Goal: Task Accomplishment & Management: Manage account settings

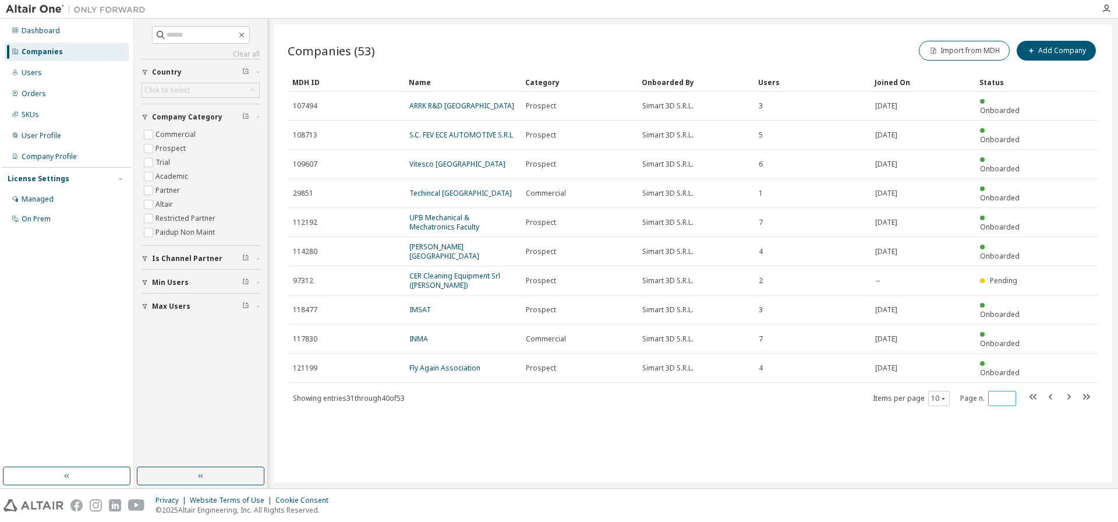
type input "*"
click at [1010, 394] on input "*" at bounding box center [1002, 398] width 22 height 9
click at [1050, 333] on div "Companies (53) Import from MDH Add Company Clear Load Save Save As Field Operat…" at bounding box center [693, 253] width 839 height 458
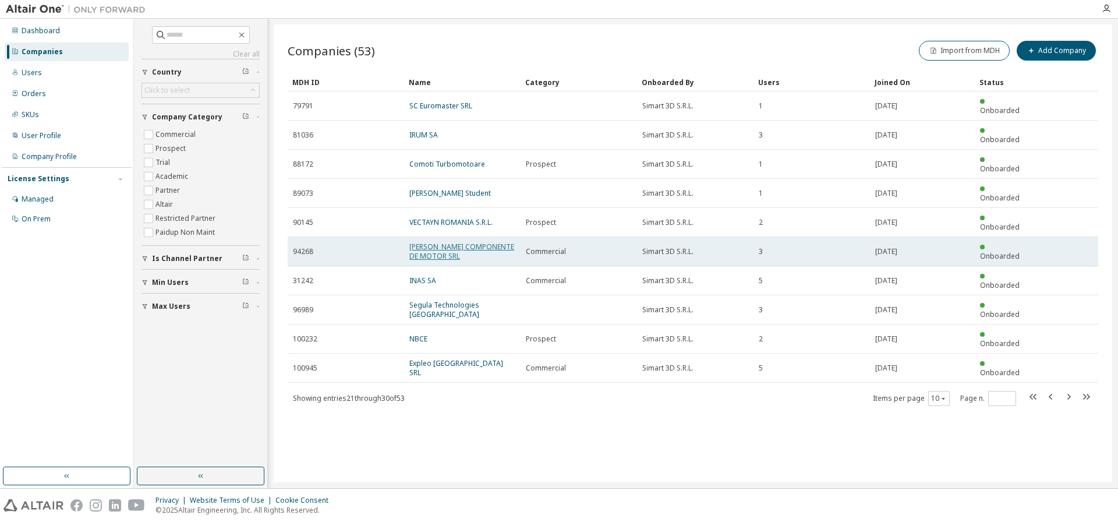
click at [455, 242] on link "[PERSON_NAME] COMPONENTE DE MOTOR SRL" at bounding box center [461, 251] width 105 height 19
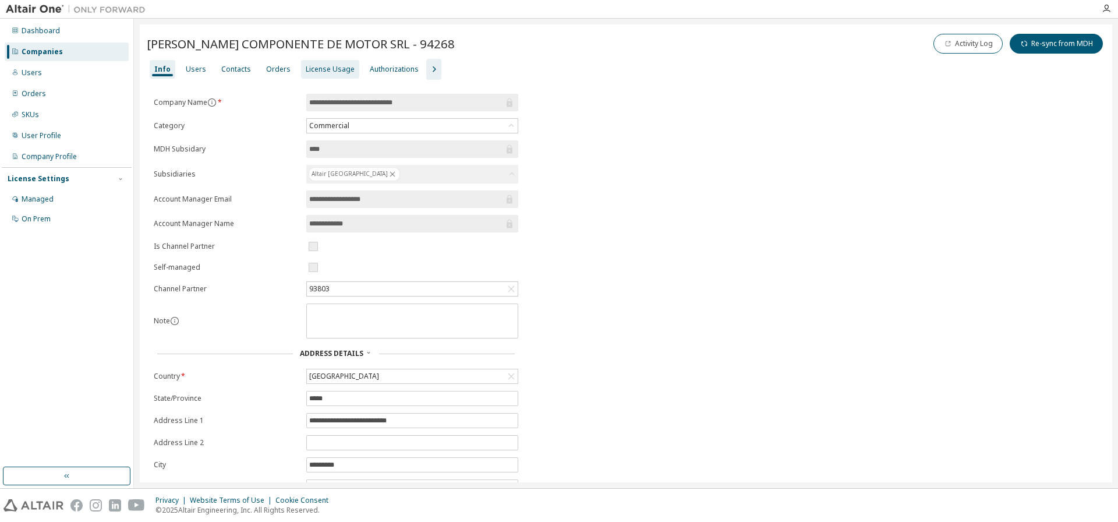
click at [342, 65] on div "License Usage" at bounding box center [330, 69] width 49 height 9
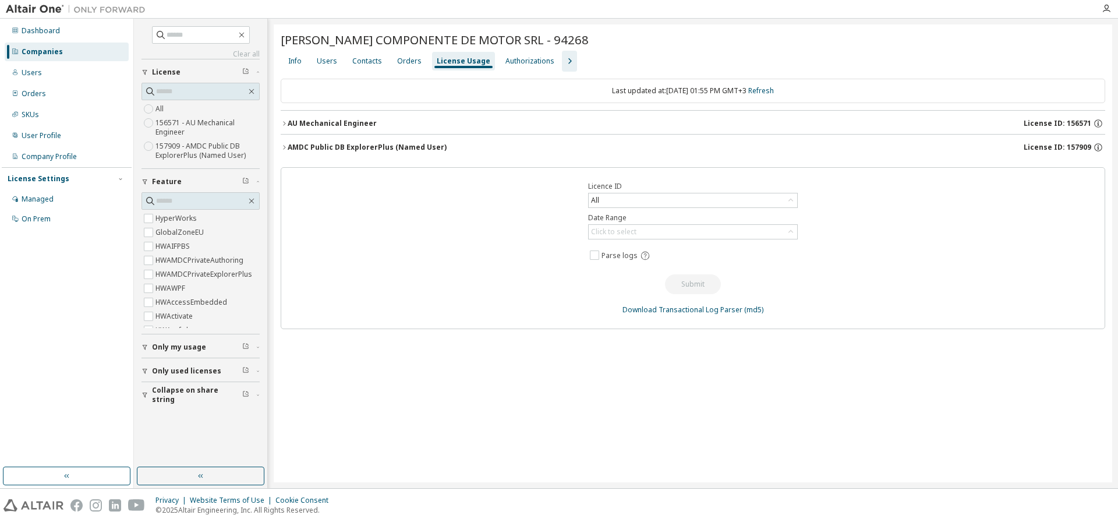
click at [335, 125] on div "AU Mechanical Engineer" at bounding box center [332, 123] width 89 height 9
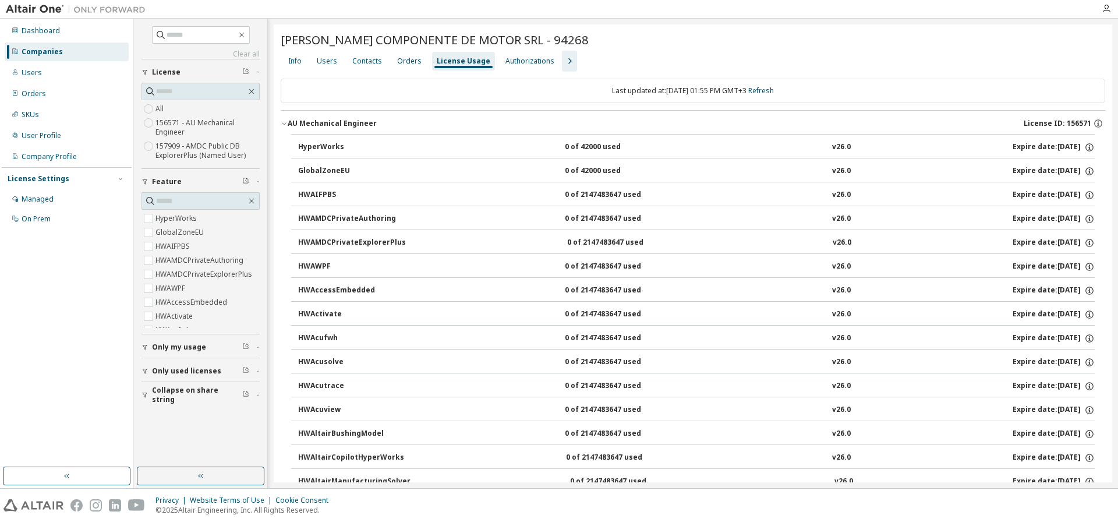
click at [40, 47] on div "Companies" at bounding box center [42, 51] width 41 height 9
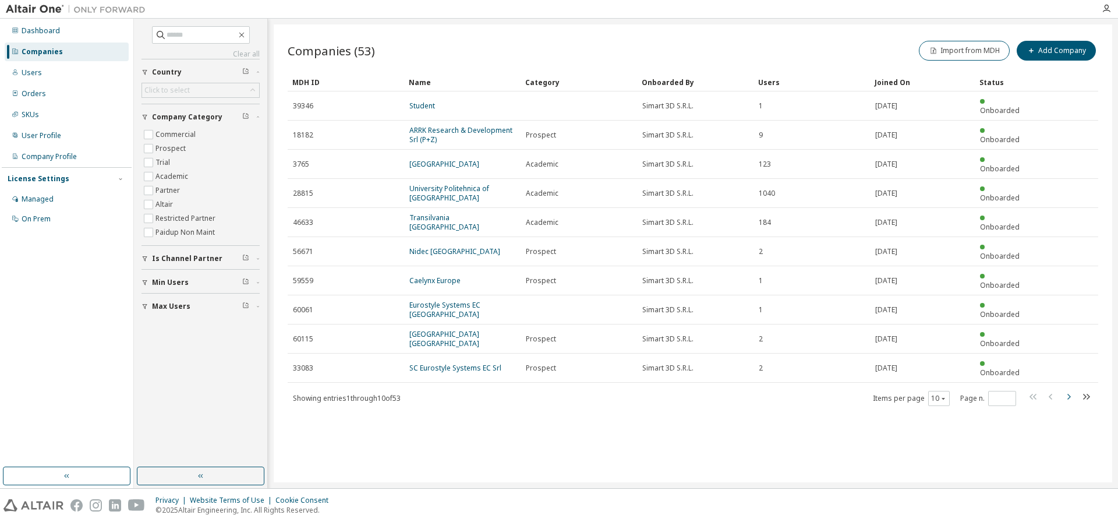
click at [1070, 390] on icon "button" at bounding box center [1069, 397] width 14 height 14
type input "*"
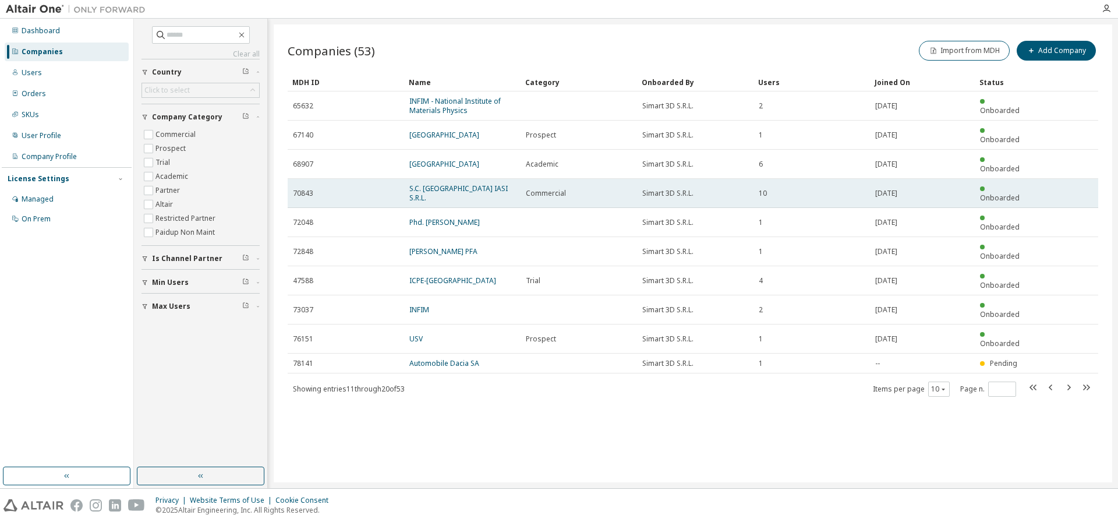
click at [447, 184] on span "S.C. [GEOGRAPHIC_DATA] IASI S.R.L." at bounding box center [462, 193] width 106 height 19
click at [458, 183] on link "S.C. [GEOGRAPHIC_DATA] IASI S.R.L." at bounding box center [458, 192] width 98 height 19
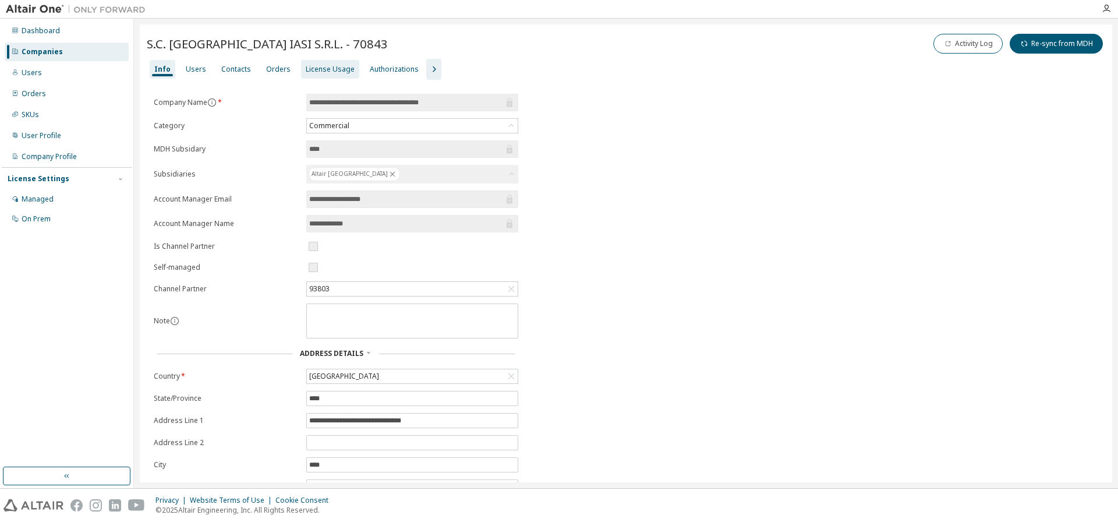
click at [316, 71] on div "License Usage" at bounding box center [330, 69] width 49 height 9
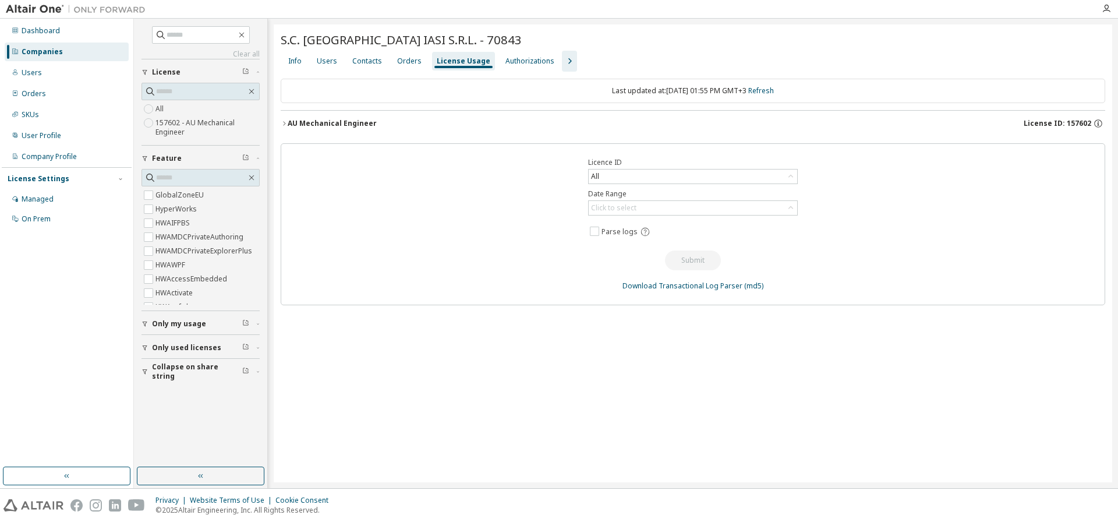
drag, startPoint x: 325, startPoint y: 122, endPoint x: 336, endPoint y: 125, distance: 11.4
click at [326, 122] on div "AU Mechanical Engineer" at bounding box center [332, 123] width 89 height 9
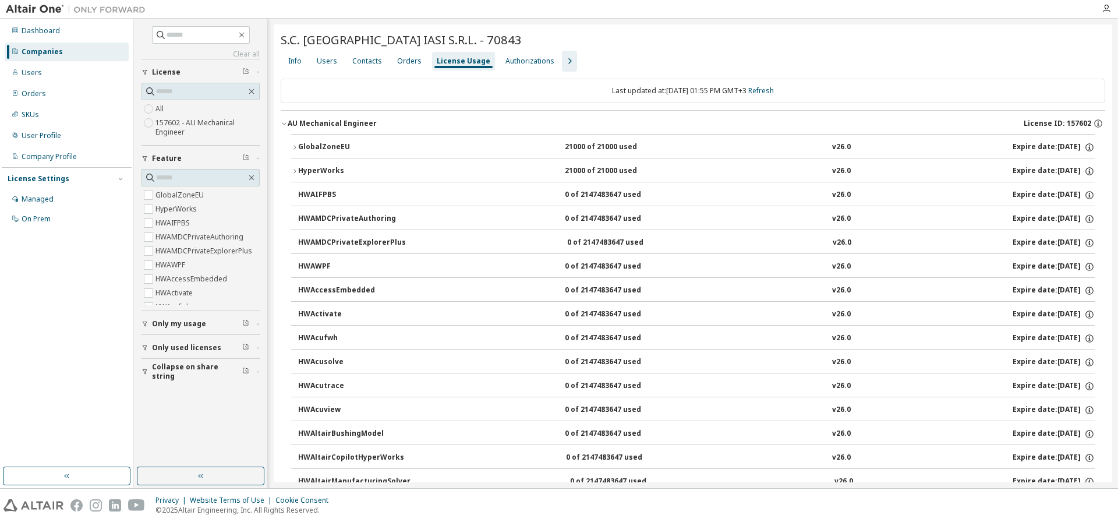
click at [45, 56] on div "Companies" at bounding box center [67, 52] width 124 height 19
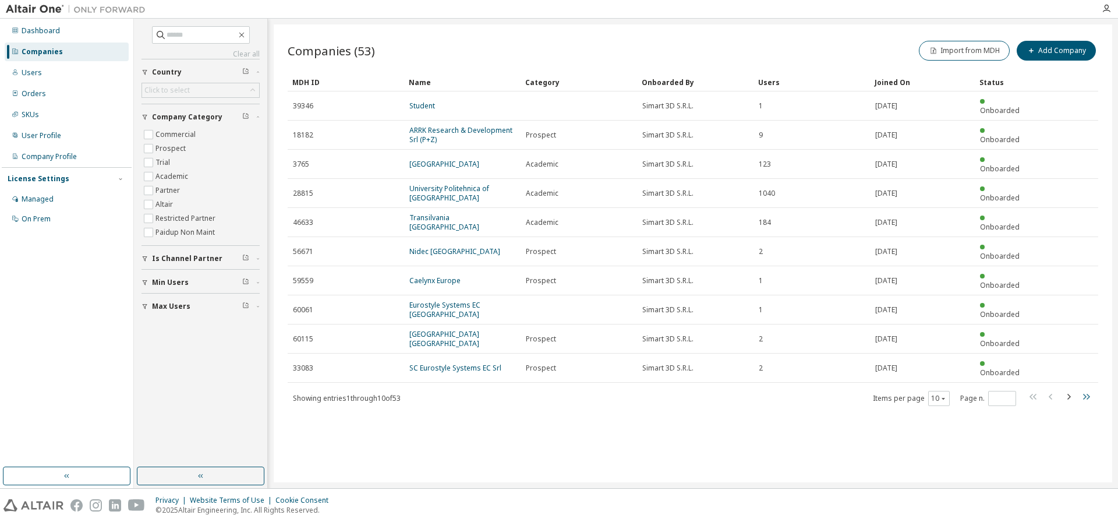
click at [1087, 394] on icon "button" at bounding box center [1086, 397] width 7 height 6
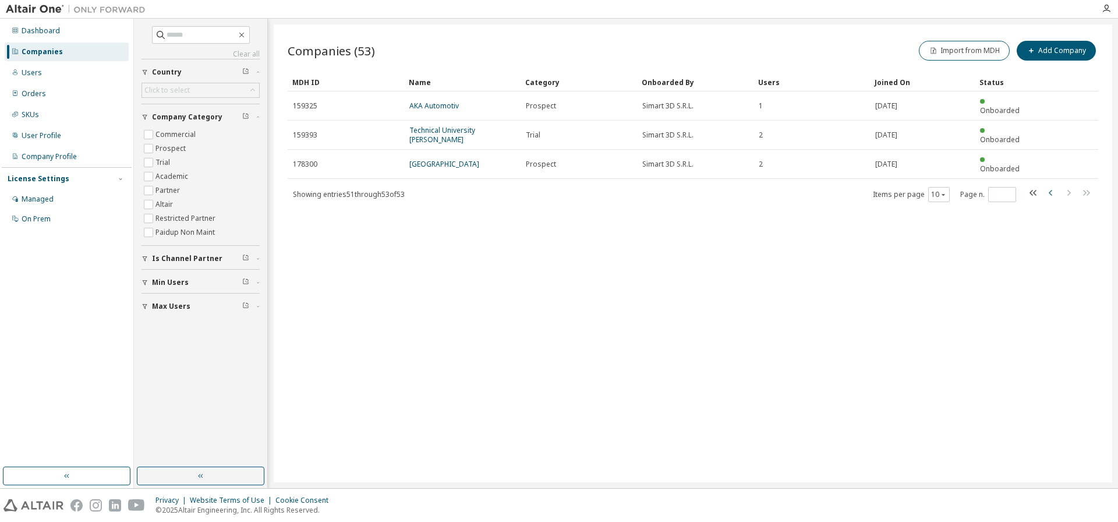
click at [1052, 186] on icon "button" at bounding box center [1051, 193] width 14 height 14
type input "*"
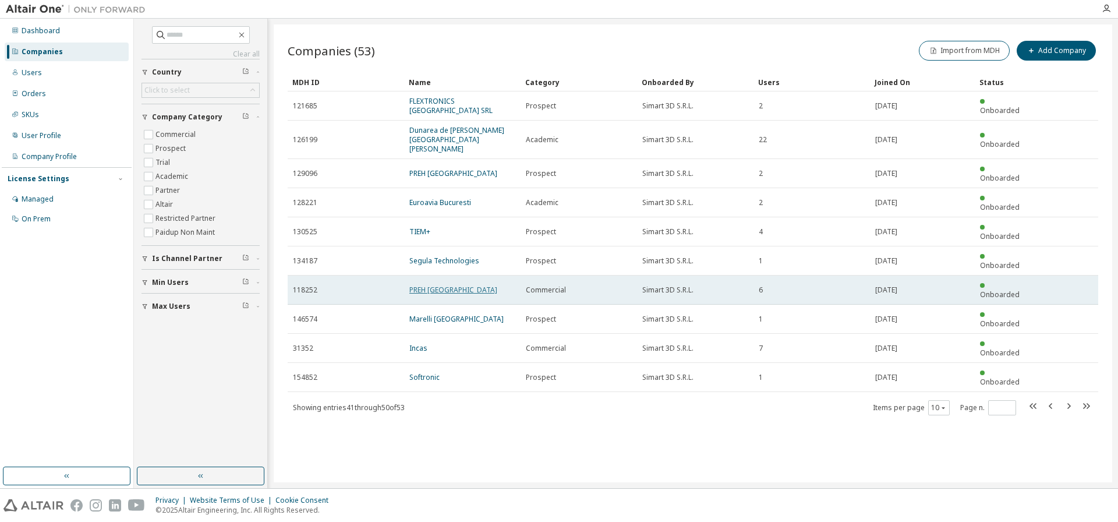
click at [443, 285] on link "PREH [GEOGRAPHIC_DATA]" at bounding box center [453, 290] width 88 height 10
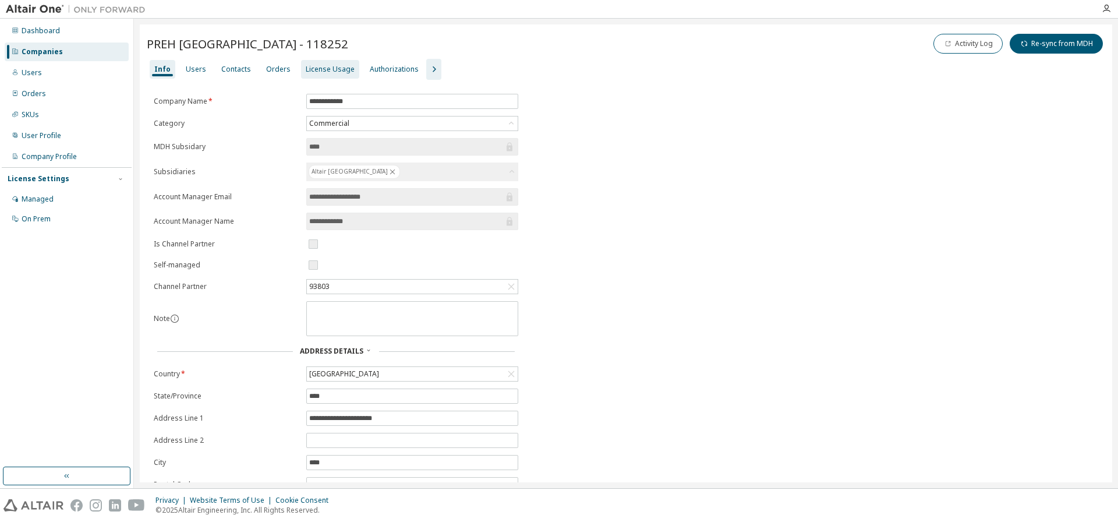
click at [333, 71] on div "License Usage" at bounding box center [330, 69] width 49 height 9
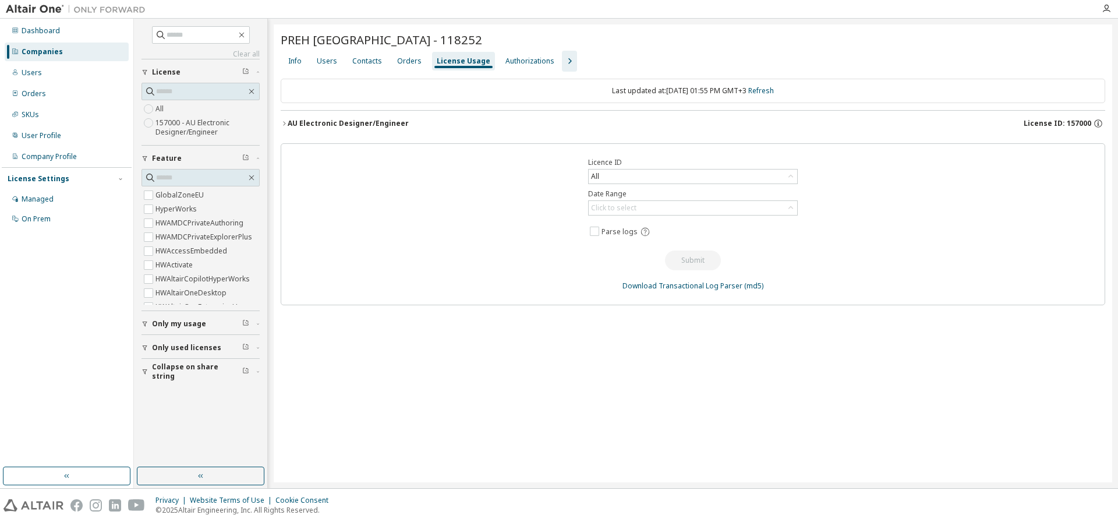
click at [349, 122] on div "AU Electronic Designer/Engineer" at bounding box center [348, 123] width 121 height 9
